Goal: Transaction & Acquisition: Purchase product/service

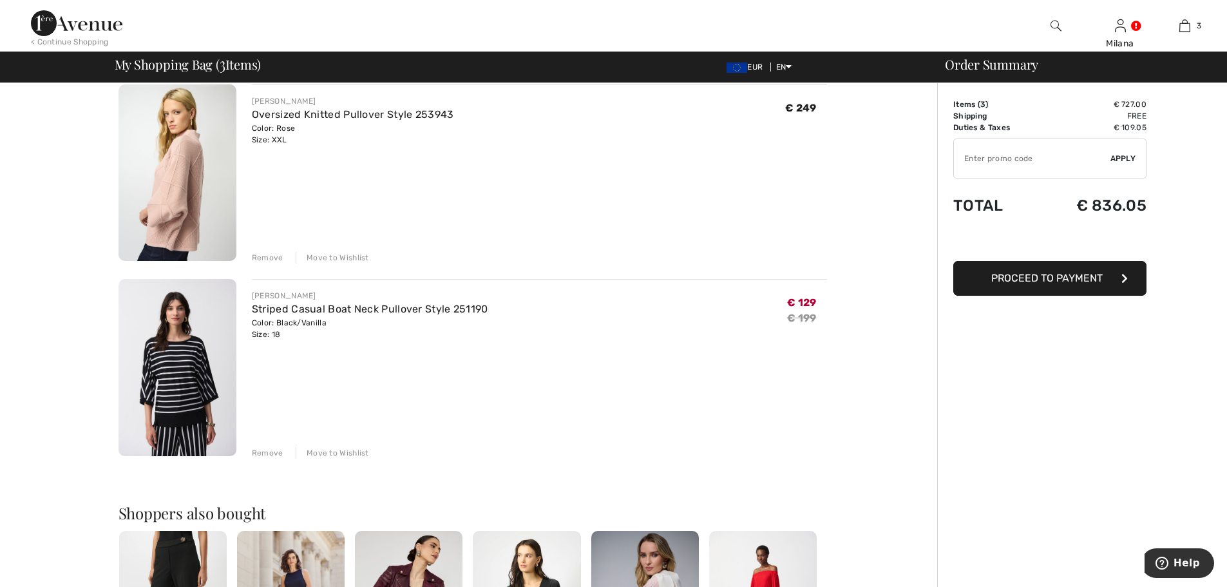
scroll to position [322, 0]
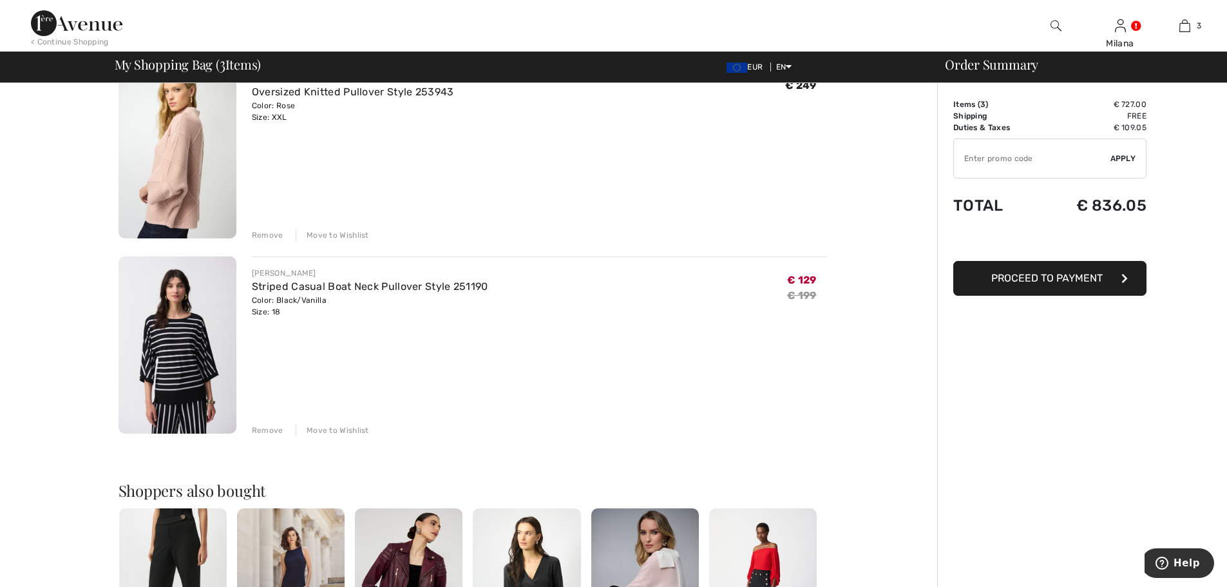
click at [265, 430] on div "Remove" at bounding box center [268, 430] width 32 height 12
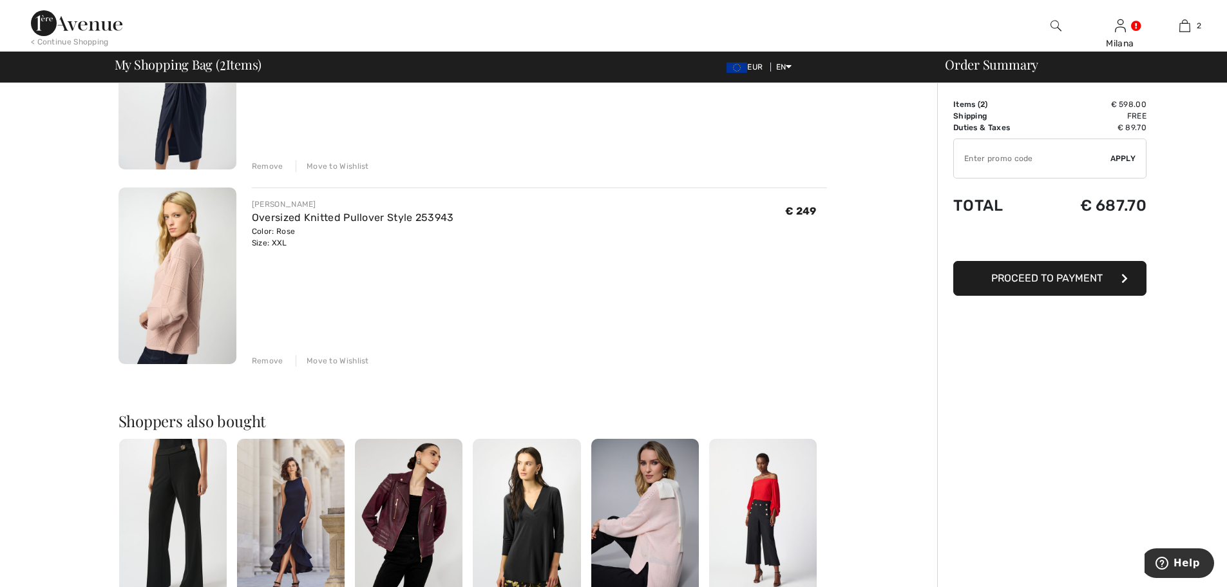
scroll to position [129, 0]
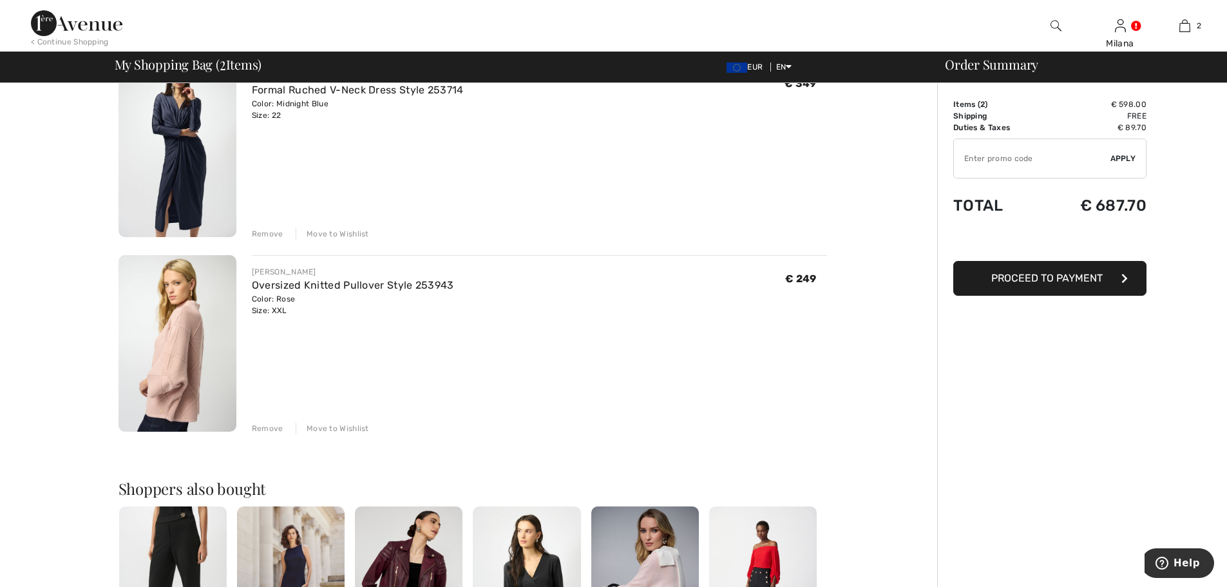
click at [271, 431] on div "Remove" at bounding box center [268, 428] width 32 height 12
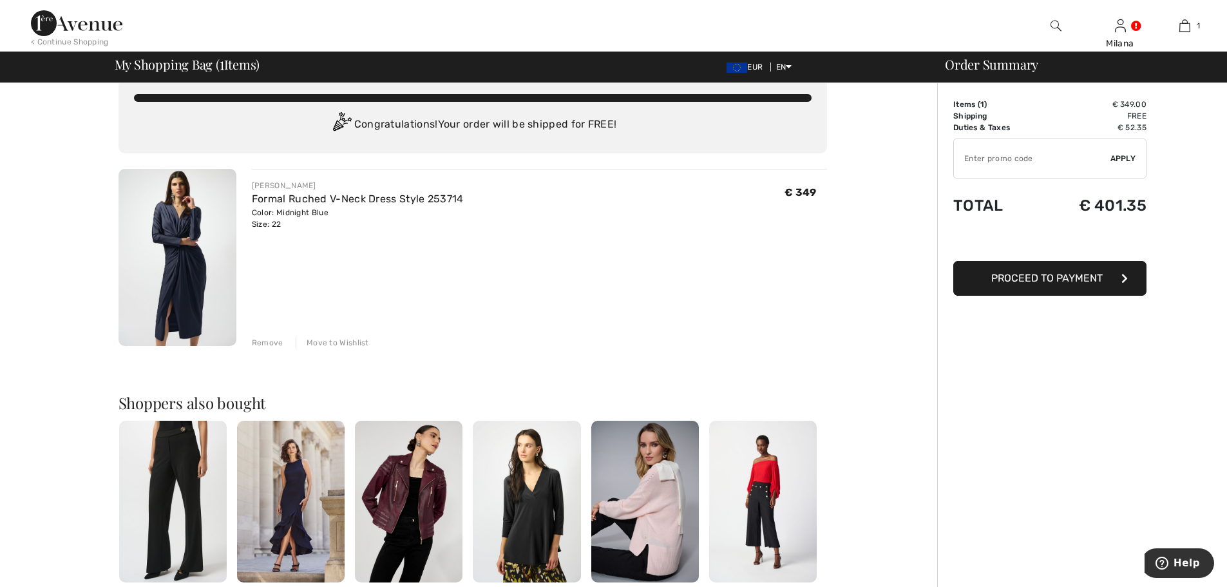
scroll to position [0, 0]
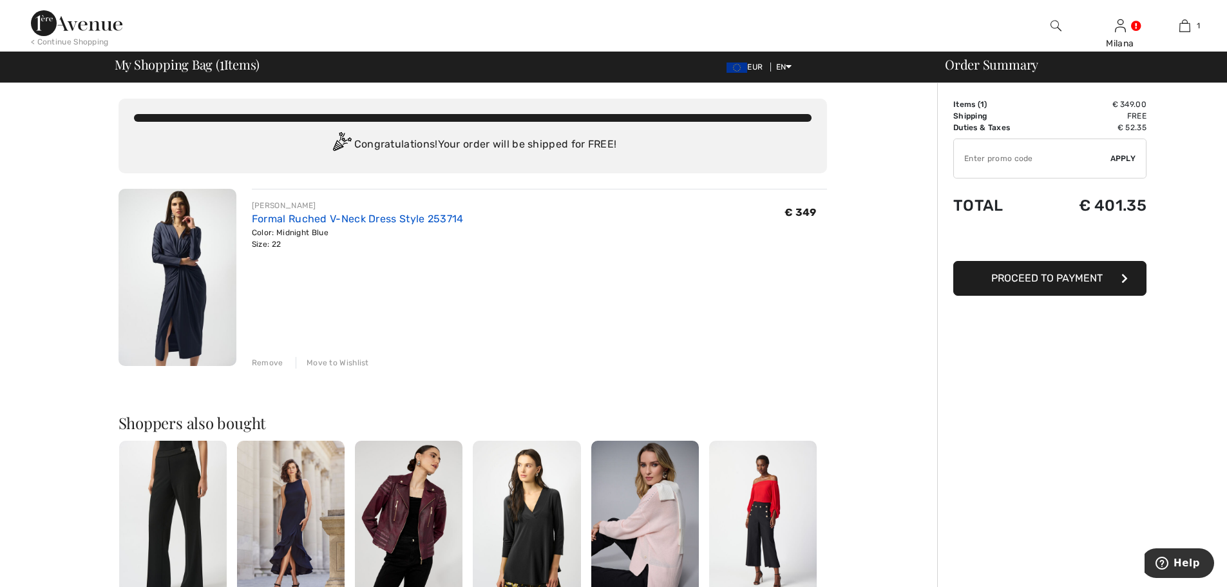
click at [351, 214] on link "Formal Ruched V-Neck Dress Style 253714" at bounding box center [358, 219] width 212 height 12
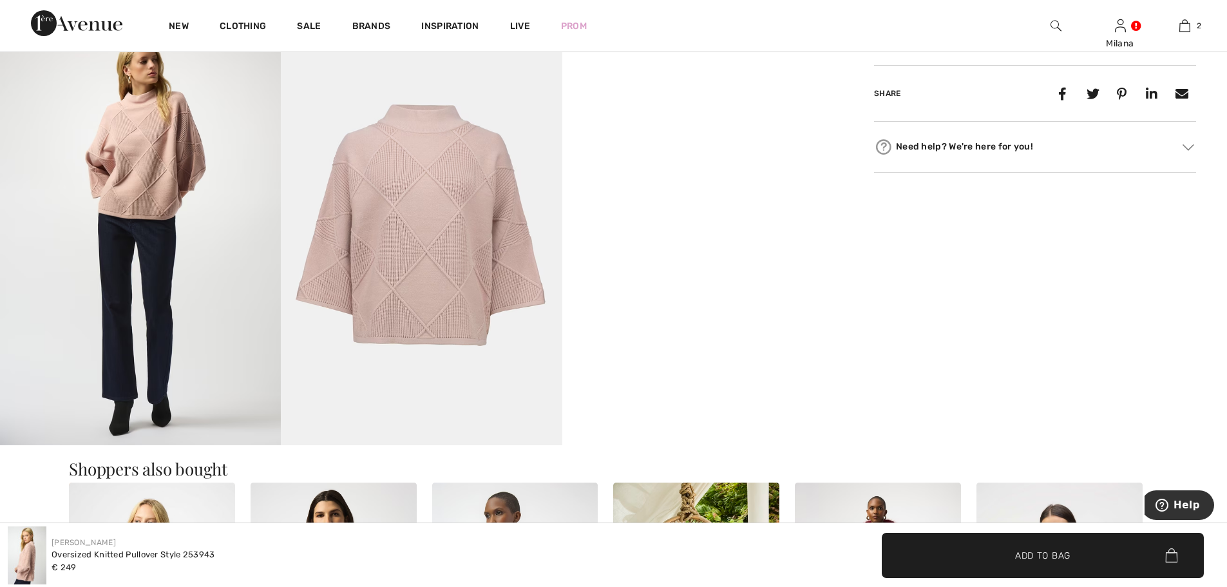
scroll to position [773, 0]
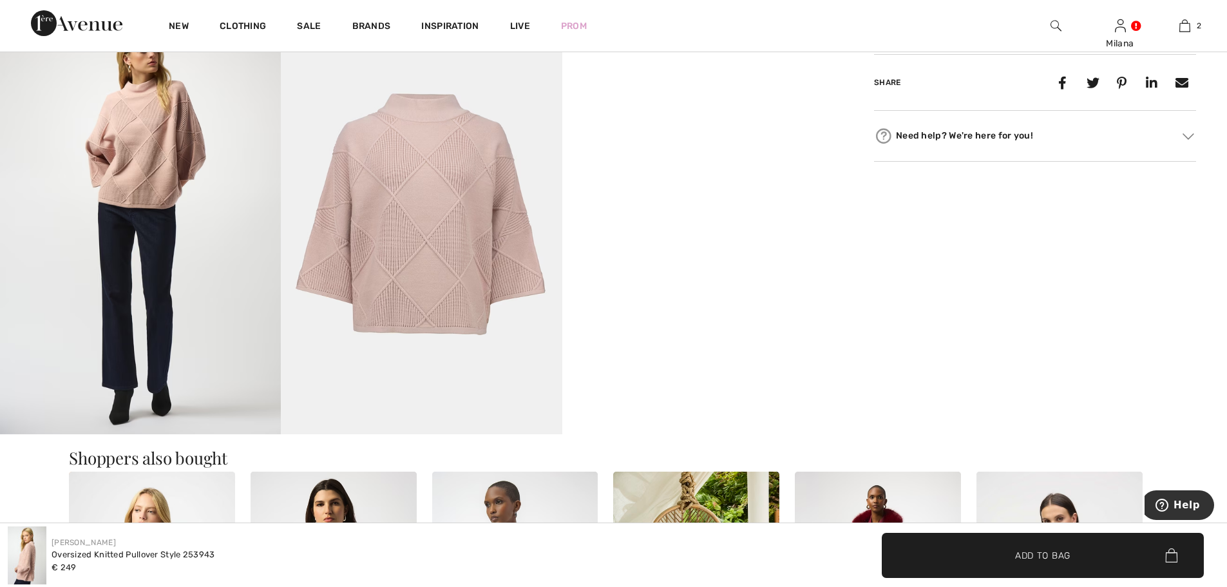
click at [775, 153] on video "Your browser does not support the video tag." at bounding box center [702, 83] width 281 height 140
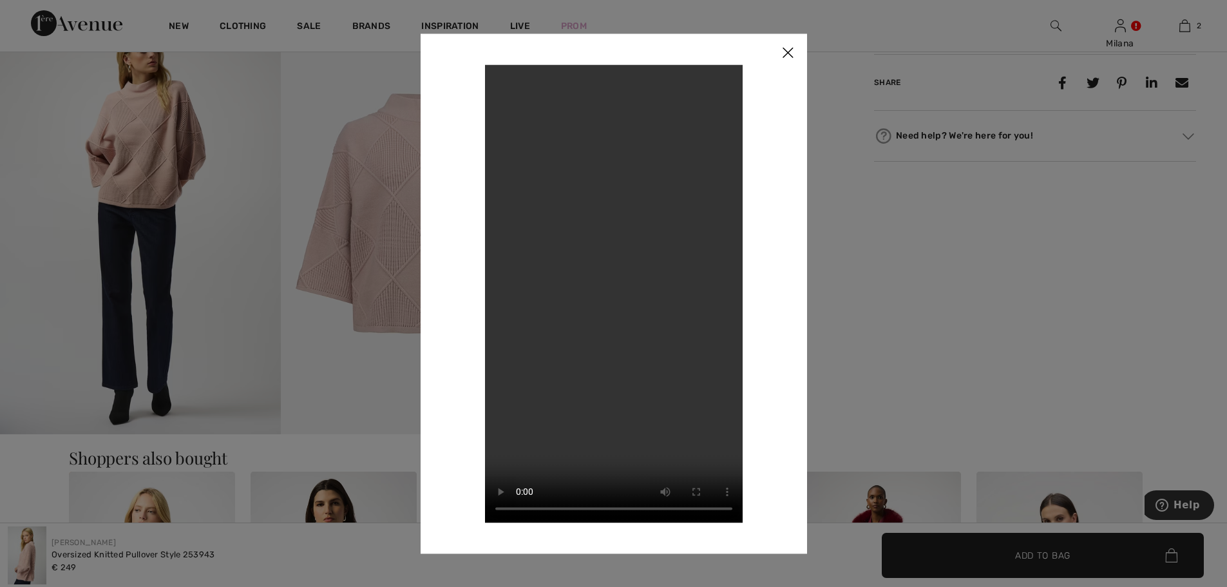
click at [791, 47] on img at bounding box center [787, 53] width 39 height 40
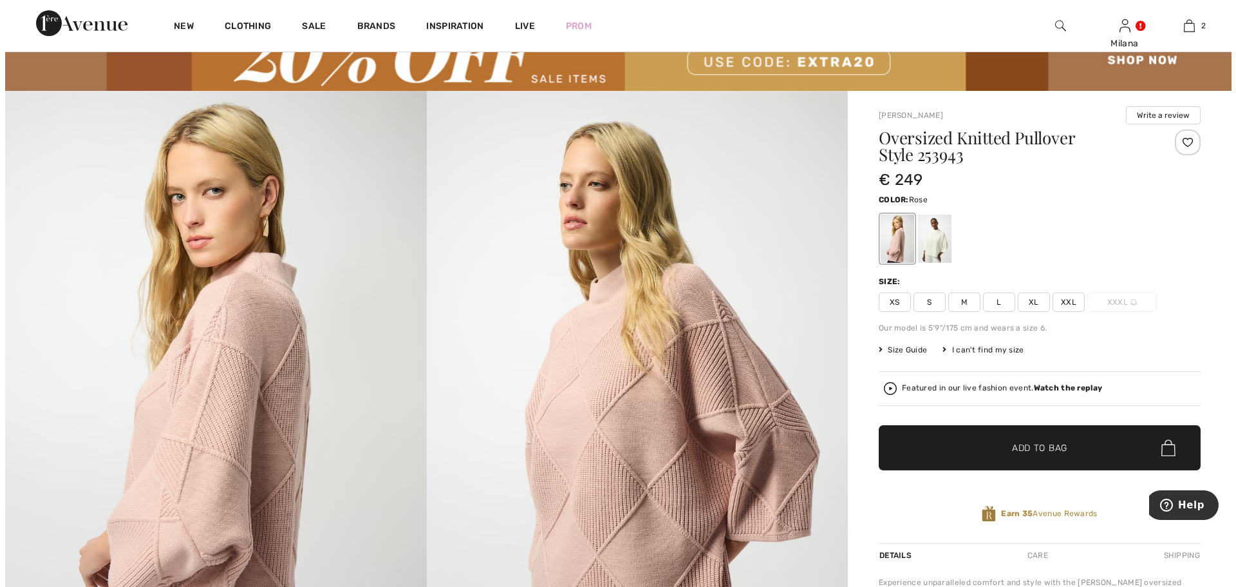
scroll to position [0, 0]
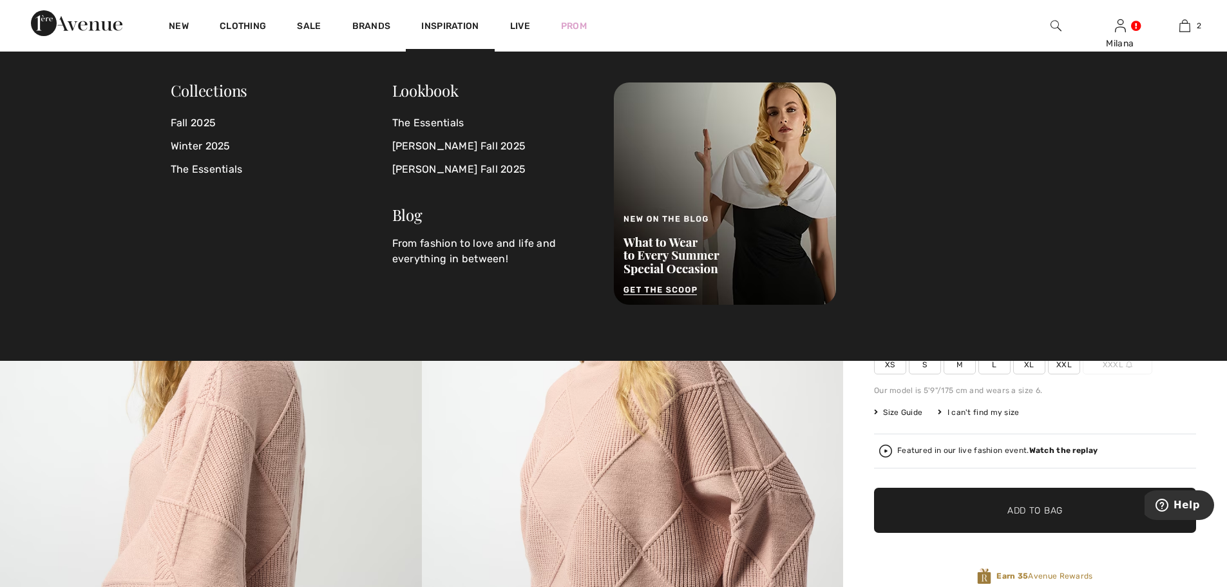
click at [816, 381] on img at bounding box center [633, 469] width 422 height 632
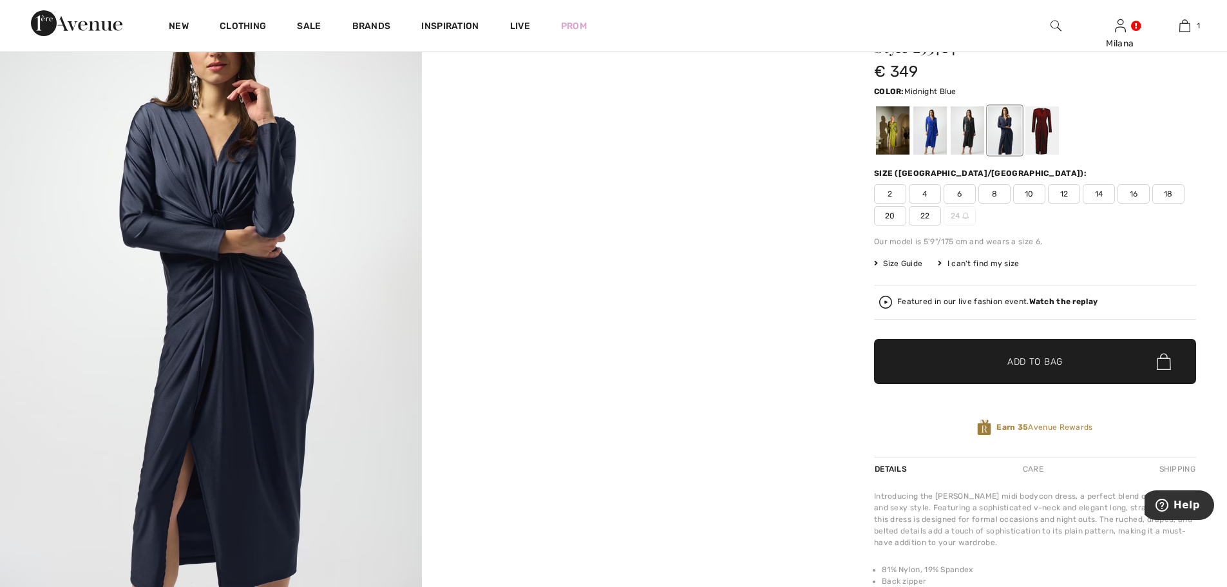
scroll to position [193, 0]
